Goal: Task Accomplishment & Management: Manage account settings

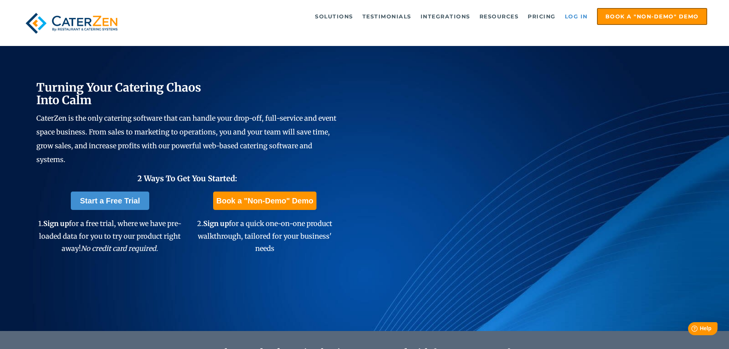
click at [572, 14] on link "Log in" at bounding box center [576, 16] width 31 height 15
click at [577, 15] on link "Log in" at bounding box center [576, 16] width 31 height 15
click at [574, 16] on link "Log in" at bounding box center [576, 16] width 31 height 15
